Goal: Task Accomplishment & Management: Use online tool/utility

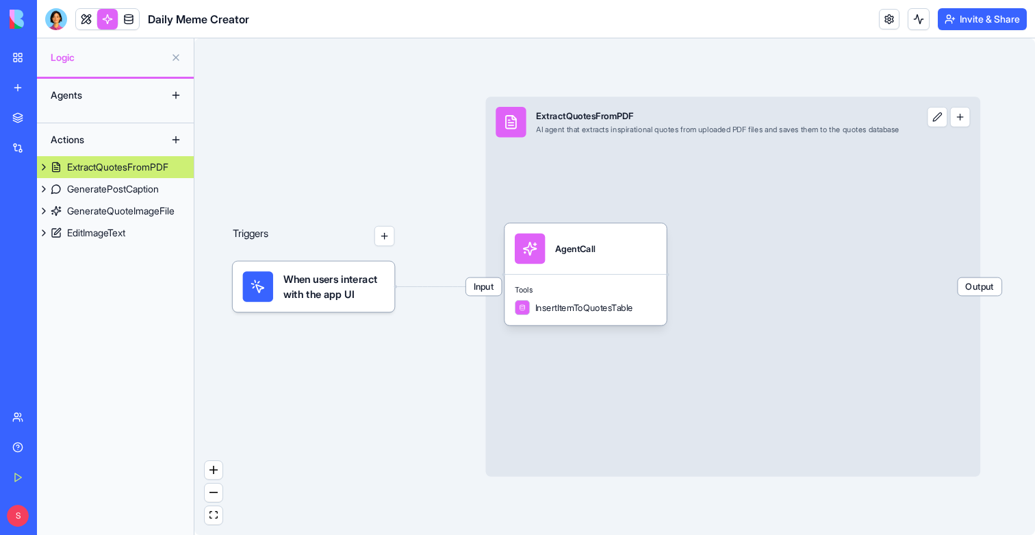
click at [108, 22] on link at bounding box center [107, 19] width 21 height 21
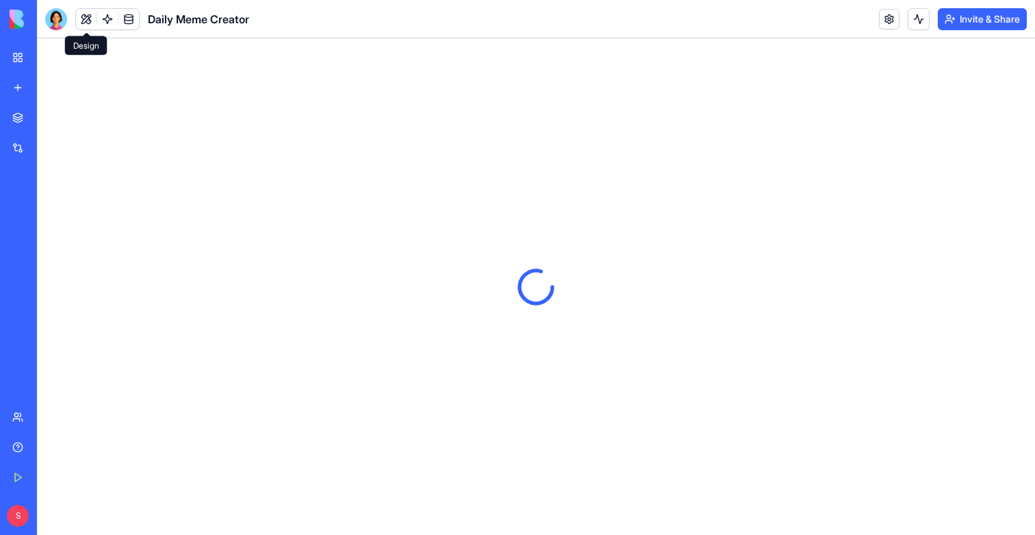
click at [84, 21] on button at bounding box center [86, 19] width 21 height 21
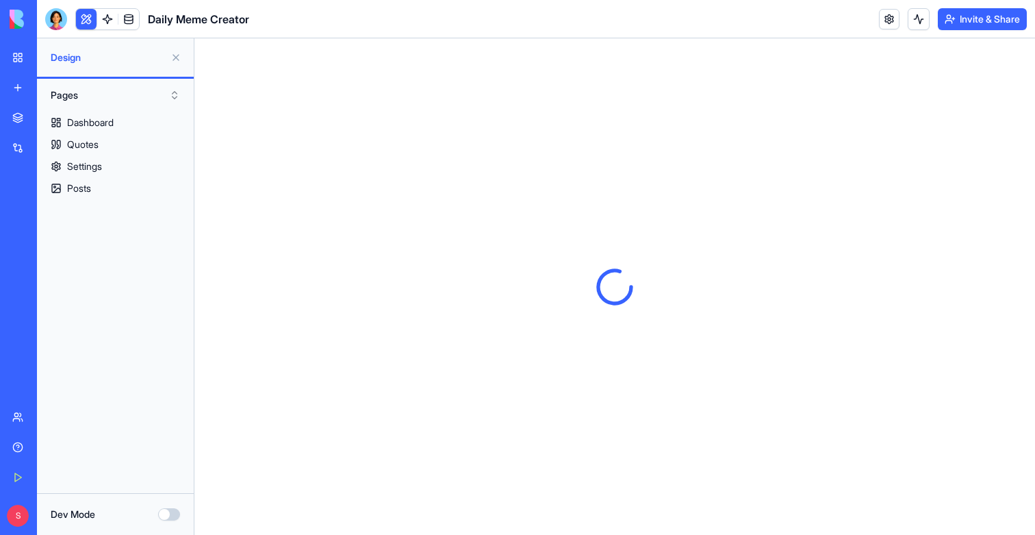
click at [84, 21] on button at bounding box center [86, 19] width 21 height 21
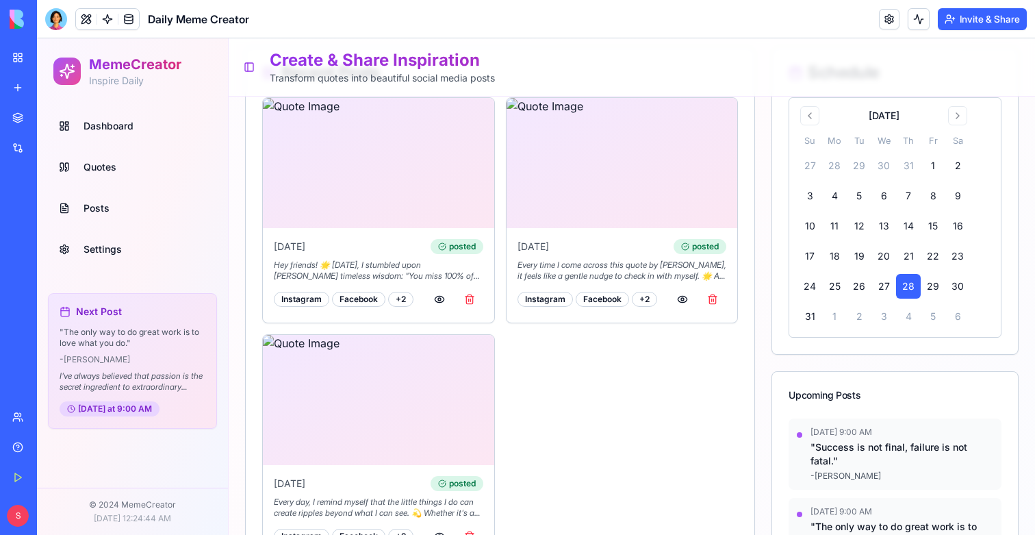
scroll to position [277, 0]
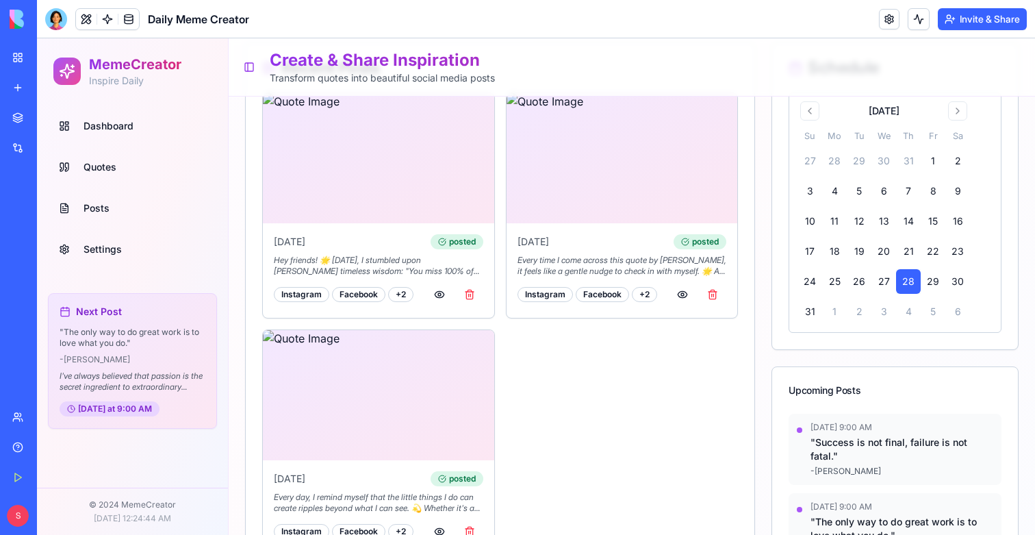
click at [95, 240] on link "Settings" at bounding box center [132, 249] width 158 height 33
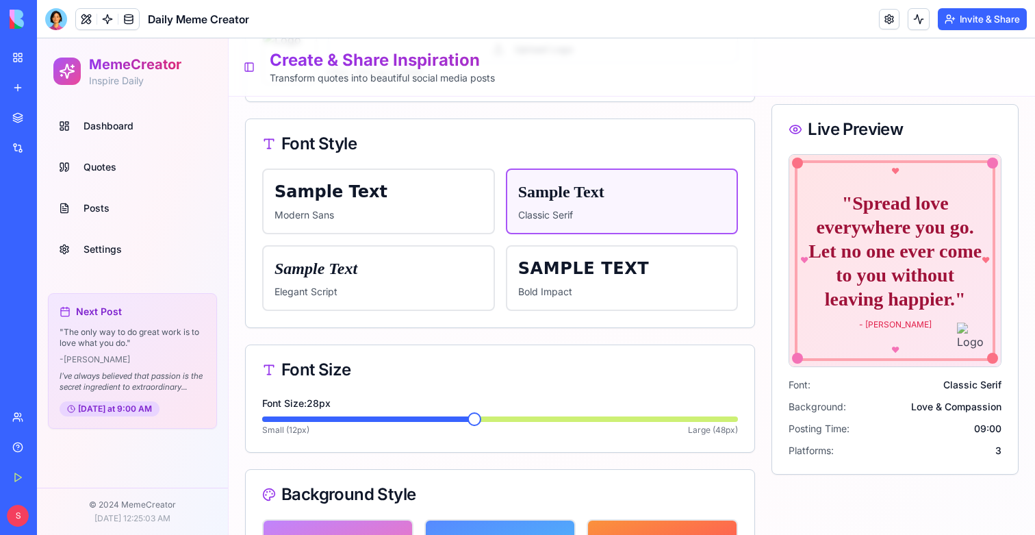
scroll to position [122, 0]
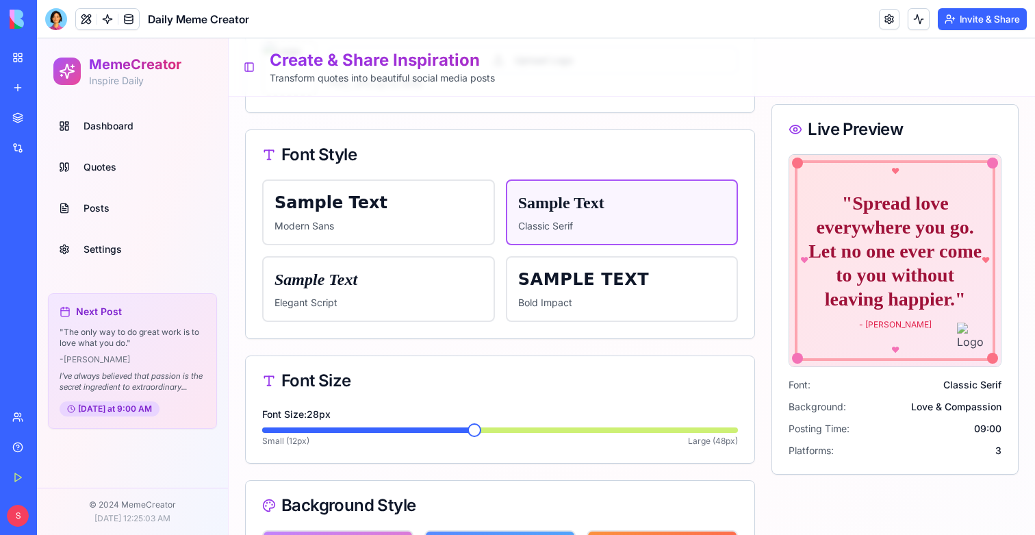
click at [120, 133] on link "Dashboard" at bounding box center [132, 126] width 158 height 33
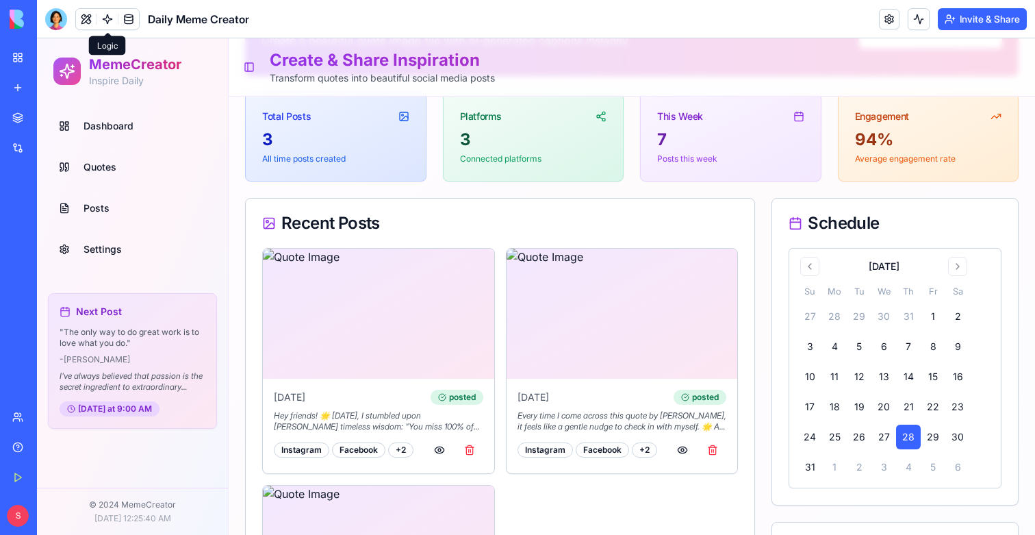
click at [111, 16] on link at bounding box center [107, 19] width 21 height 21
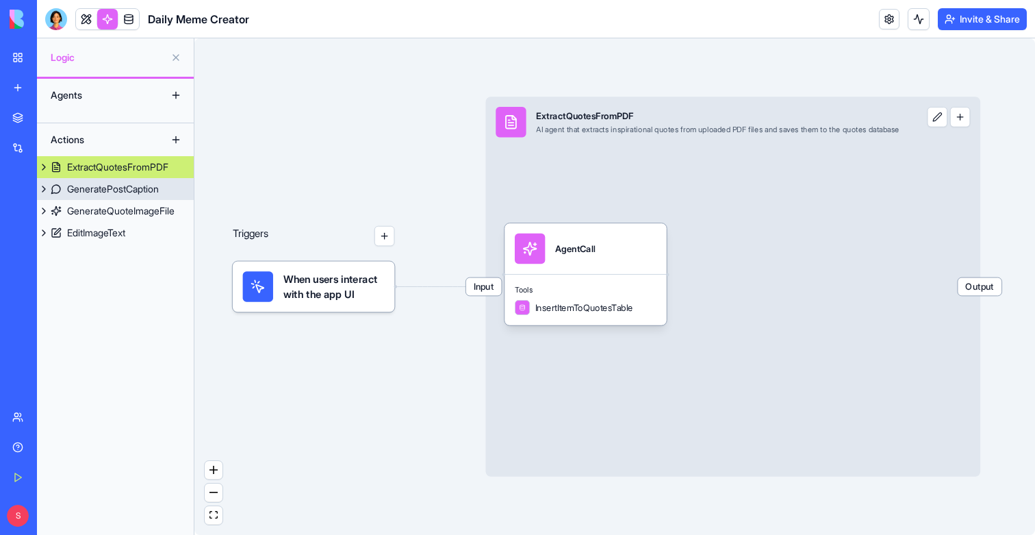
click at [114, 194] on div "GeneratePostCaption" at bounding box center [113, 189] width 92 height 14
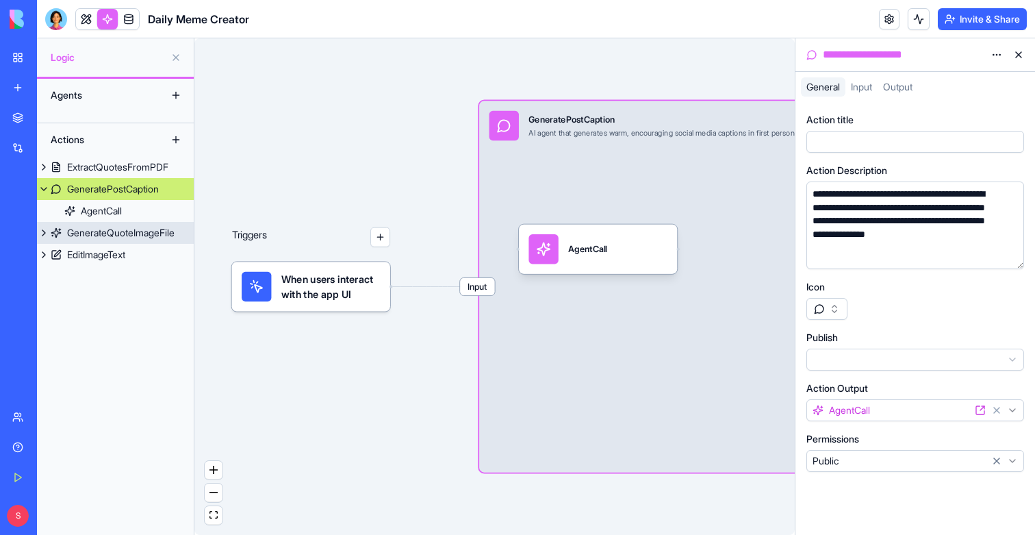
click at [115, 229] on div "GenerateQuoteImageFile" at bounding box center [120, 233] width 107 height 14
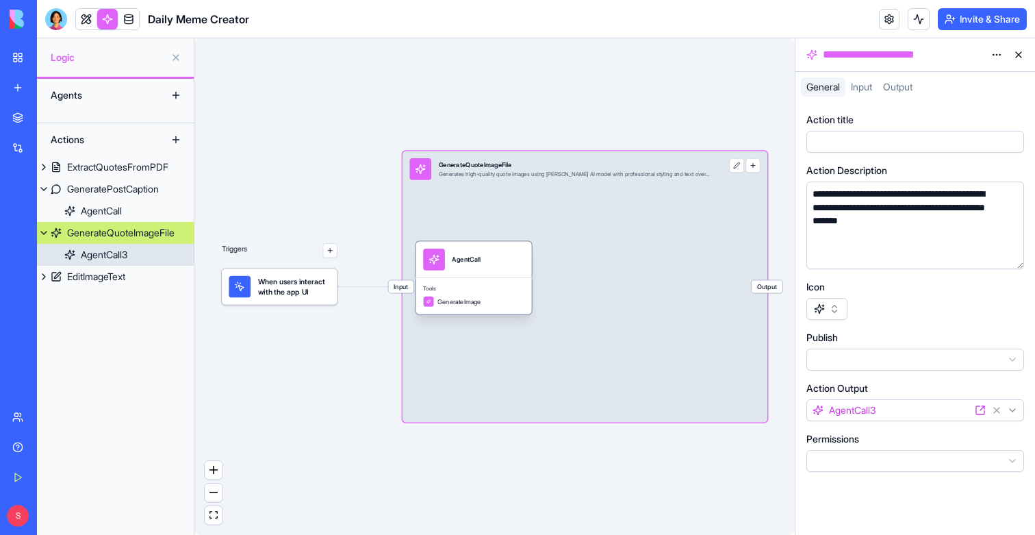
click at [517, 276] on div "AgentCall" at bounding box center [474, 260] width 116 height 36
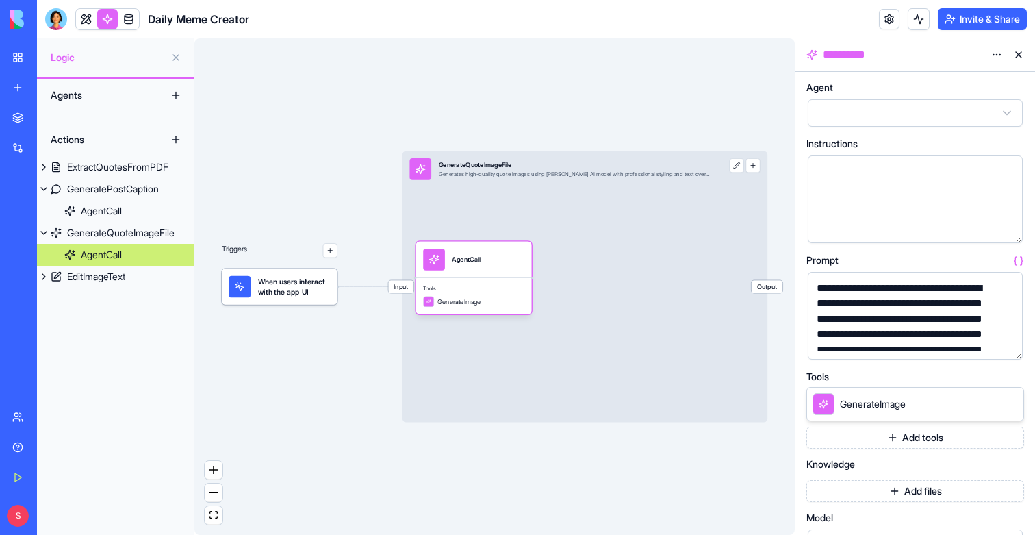
scroll to position [2, 0]
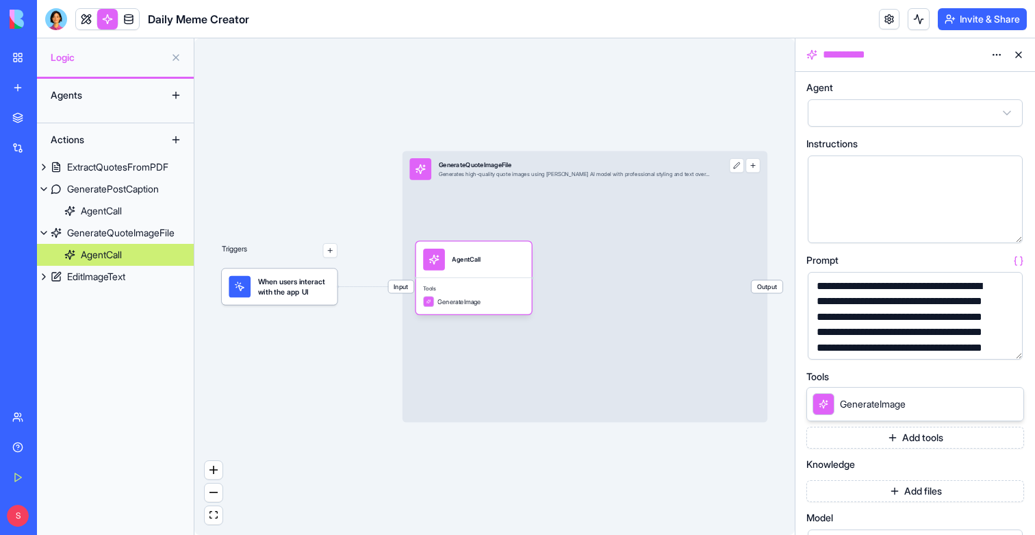
click at [1012, 346] on button "button" at bounding box center [1009, 346] width 22 height 22
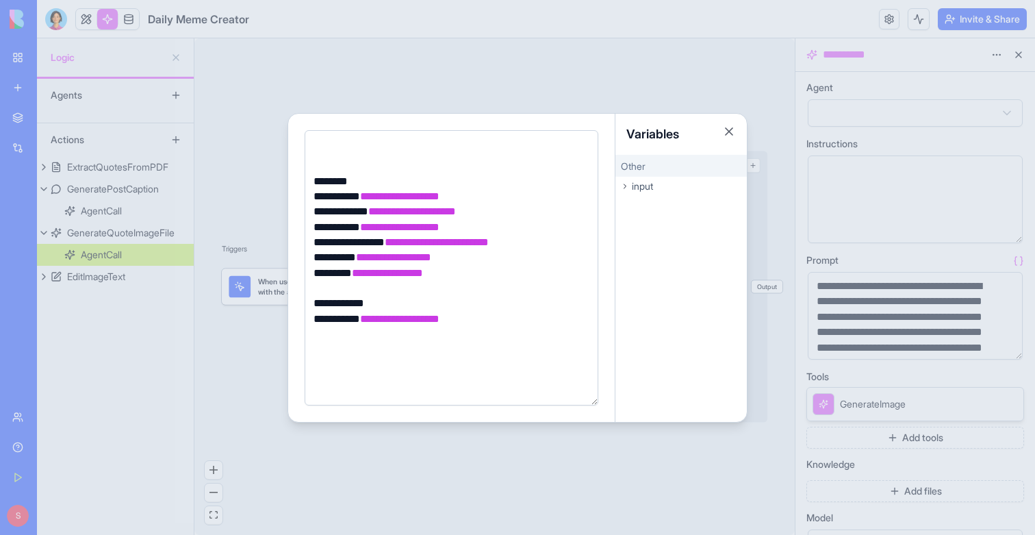
scroll to position [923, 0]
